Goal: Information Seeking & Learning: Learn about a topic

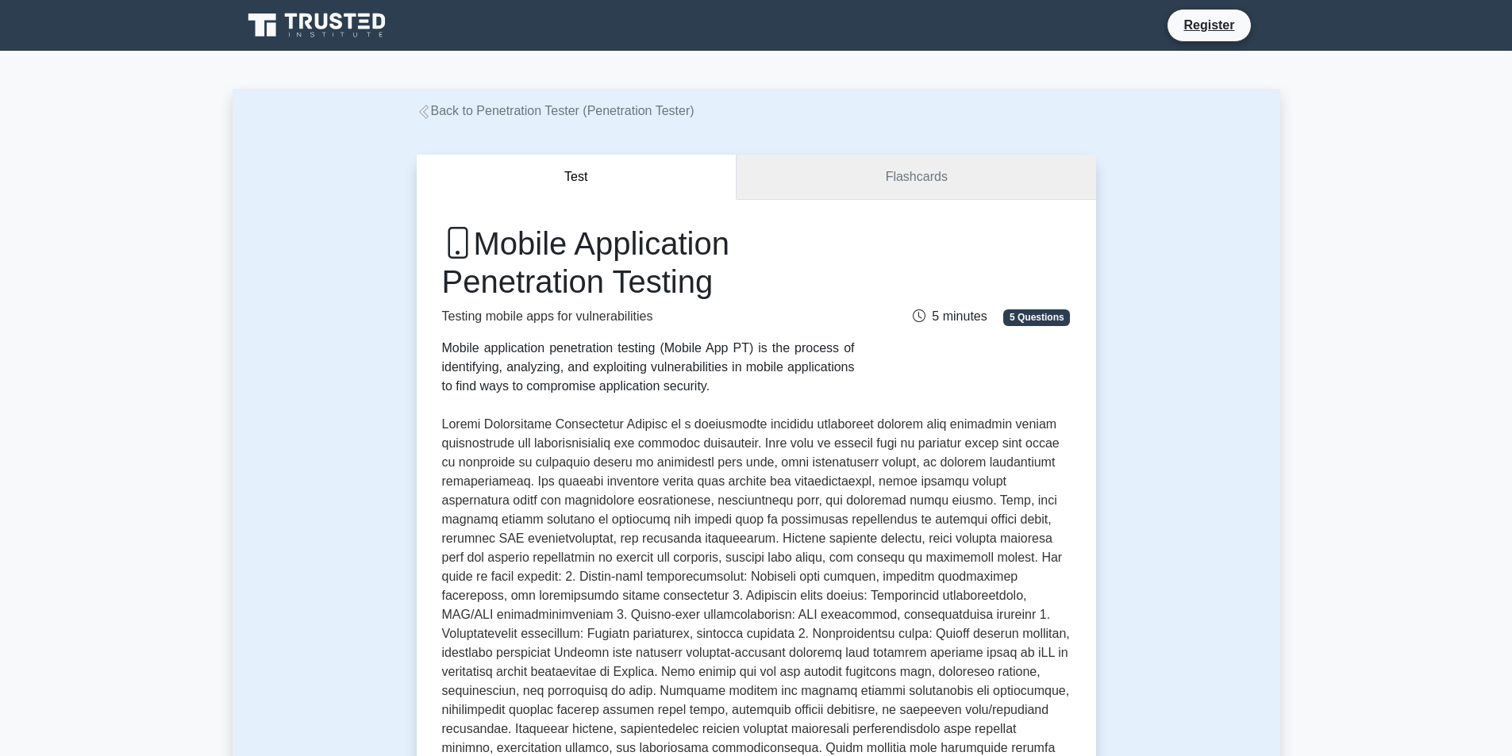
click at [826, 183] on link "Flashcards" at bounding box center [916, 177] width 359 height 45
